Goal: Use online tool/utility: Utilize a website feature to perform a specific function

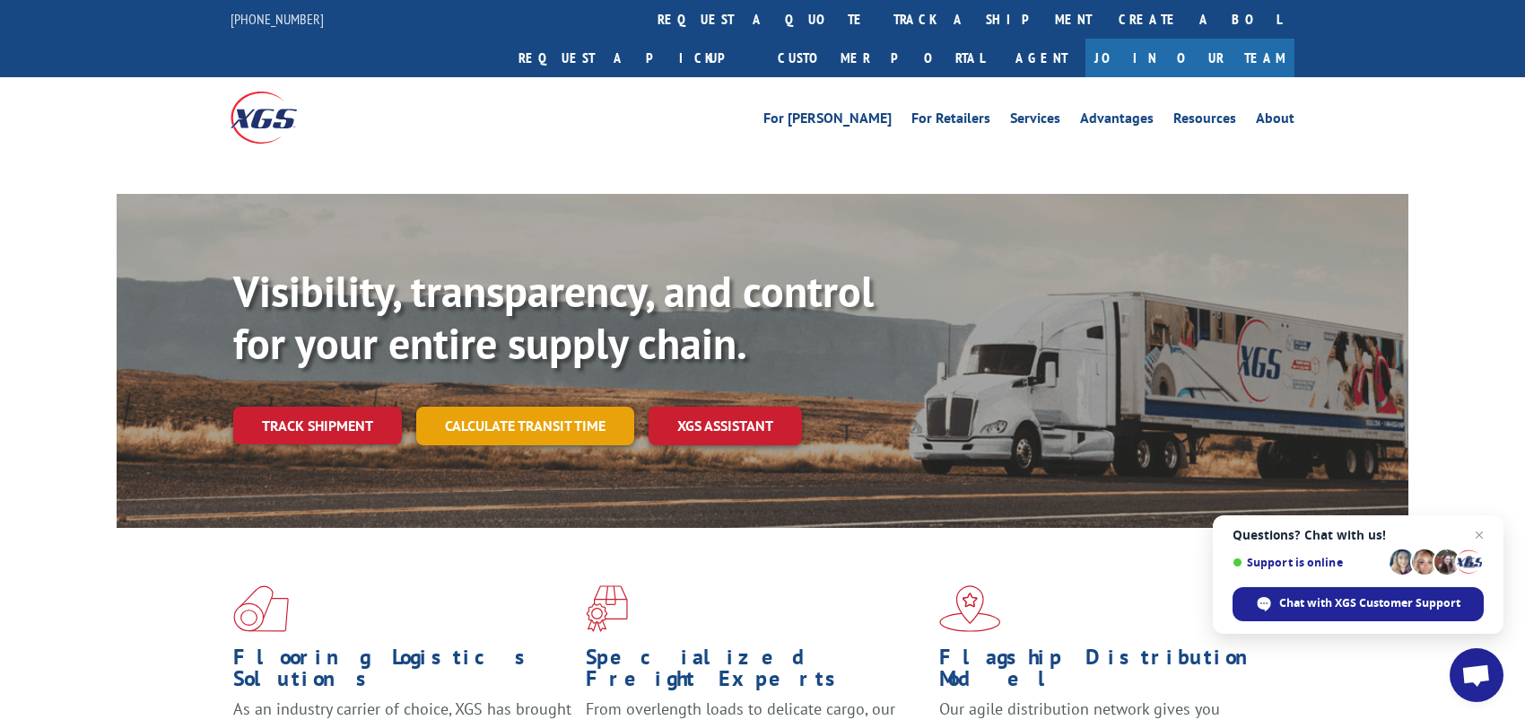
click at [537, 406] on link "Calculate transit time" at bounding box center [525, 425] width 218 height 39
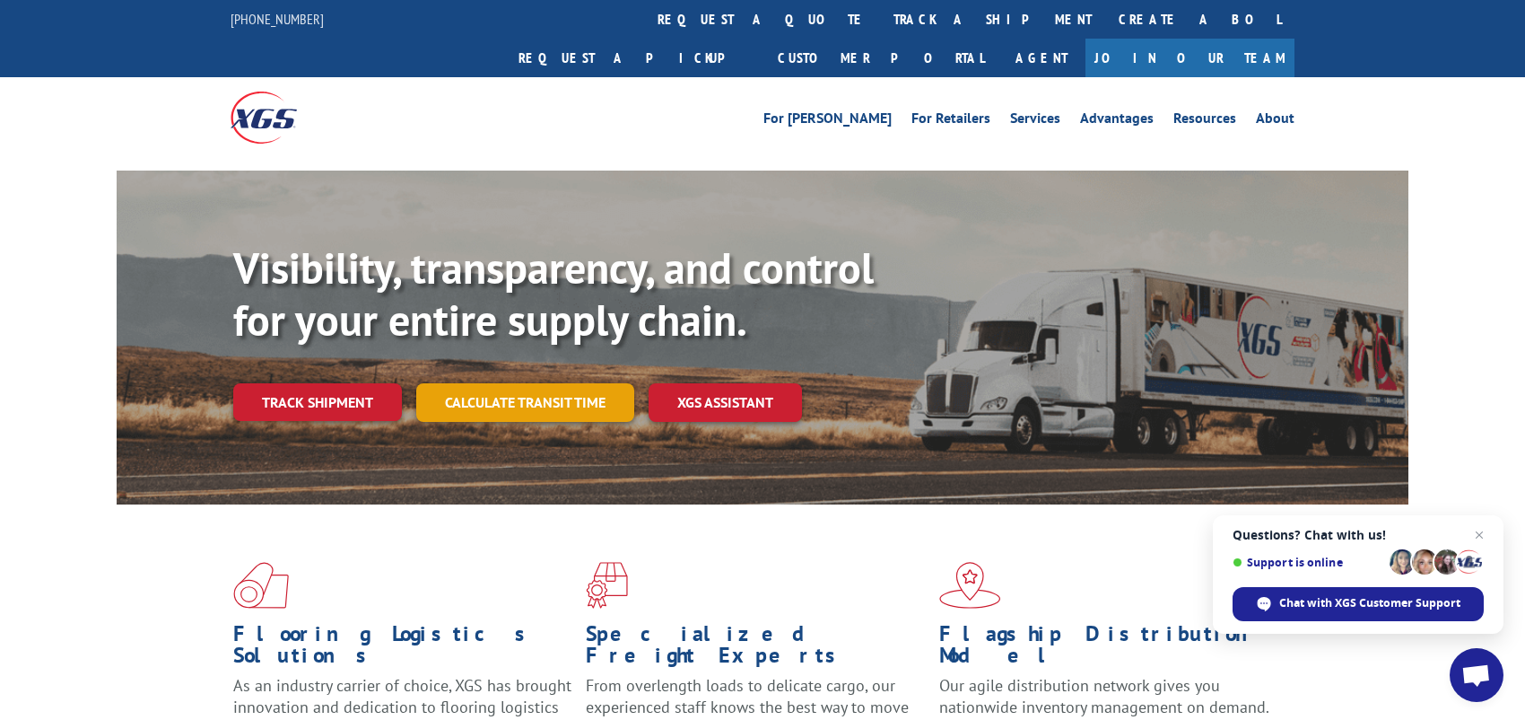
click at [501, 383] on link "Calculate transit time" at bounding box center [525, 402] width 218 height 39
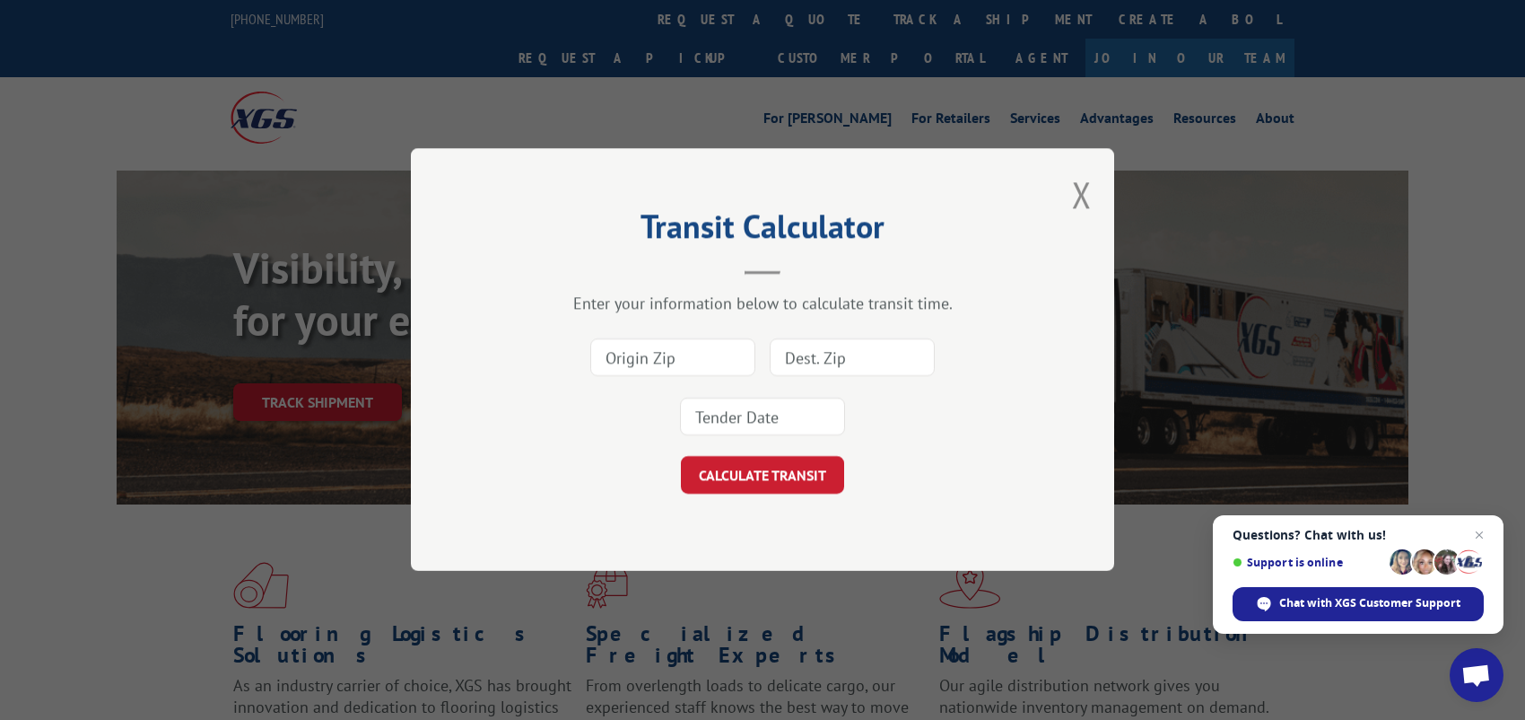
click at [608, 358] on input at bounding box center [672, 358] width 165 height 38
type input "30721"
click at [815, 362] on input at bounding box center [852, 358] width 165 height 38
type input "94580"
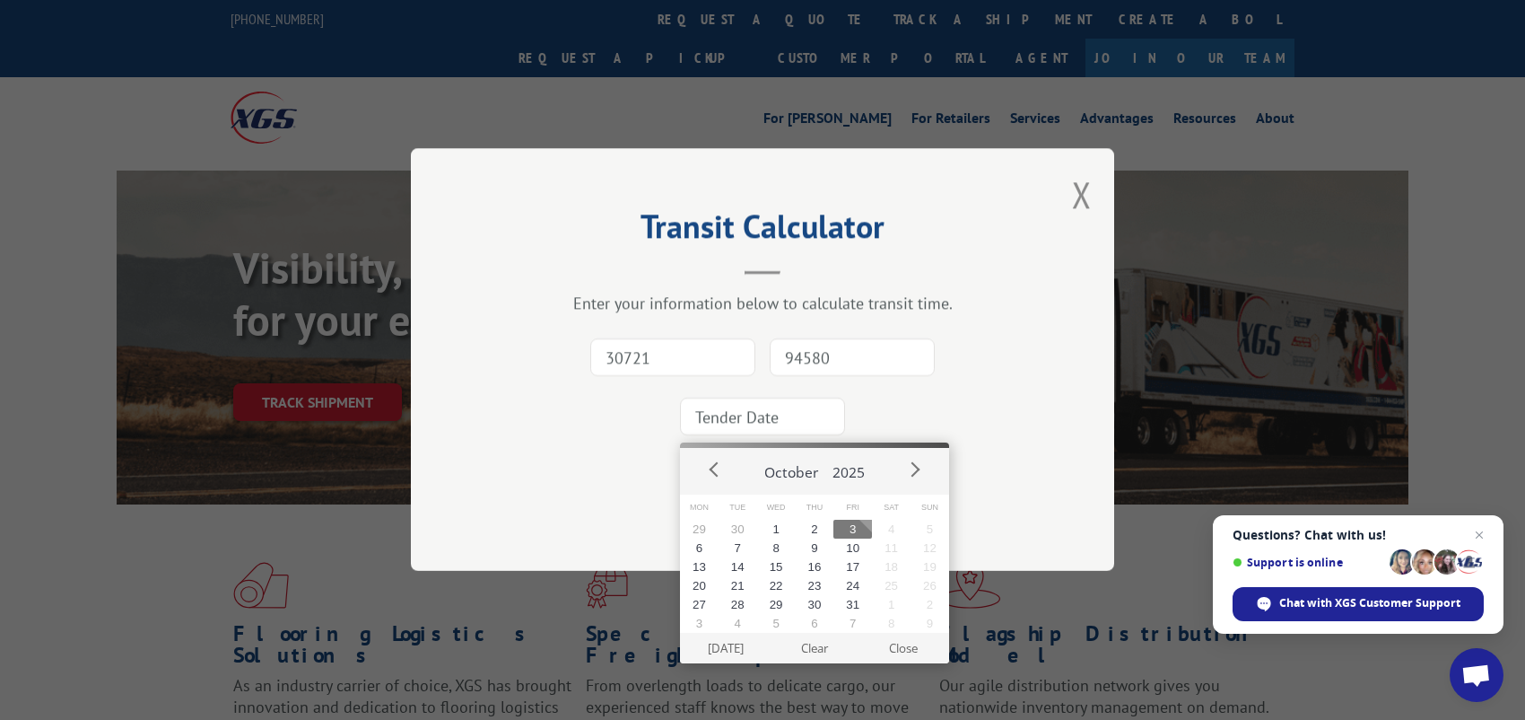
click at [729, 410] on input at bounding box center [762, 417] width 165 height 38
click at [737, 554] on button "7" at bounding box center [738, 547] width 39 height 19
type input "[DATE]"
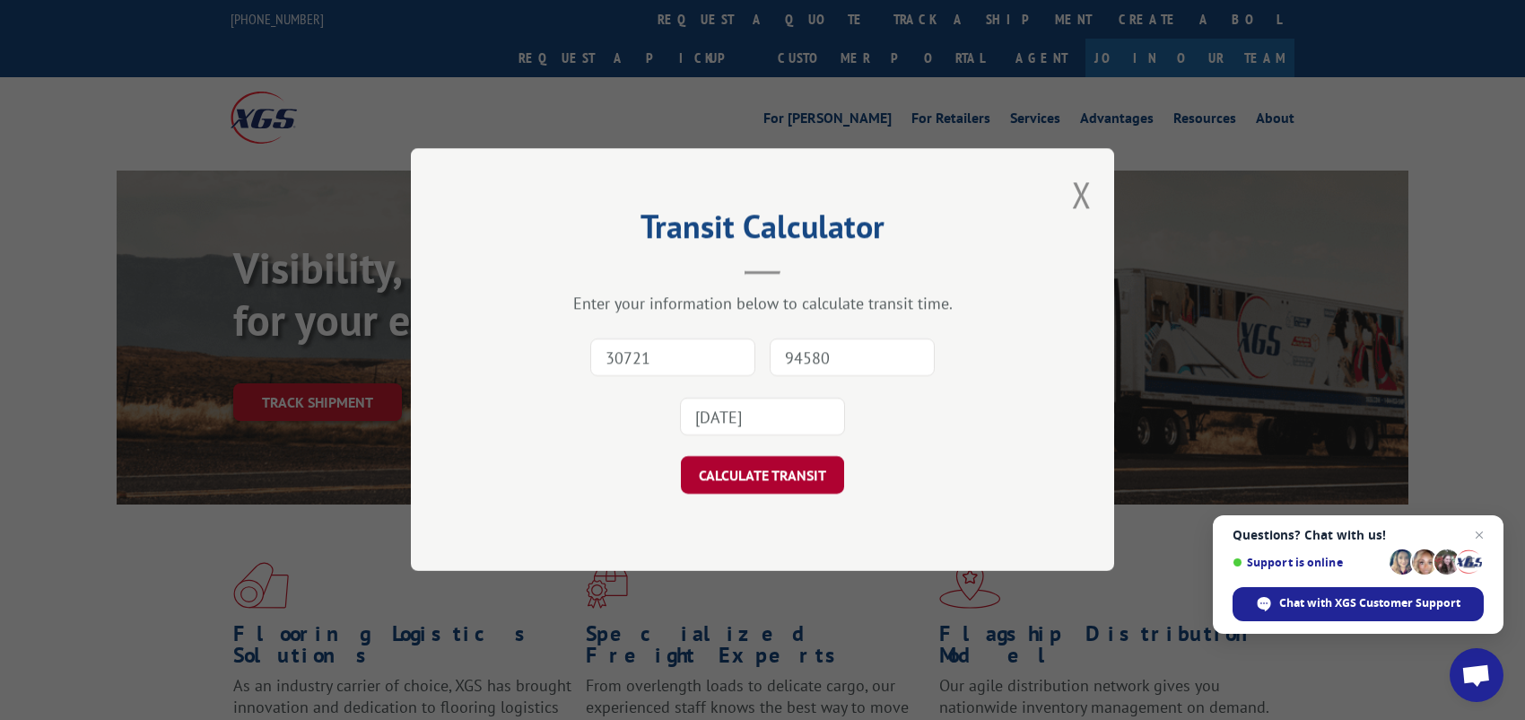
click at [748, 478] on button "CALCULATE TRANSIT" at bounding box center [762, 476] width 163 height 38
